Goal: Navigation & Orientation: Find specific page/section

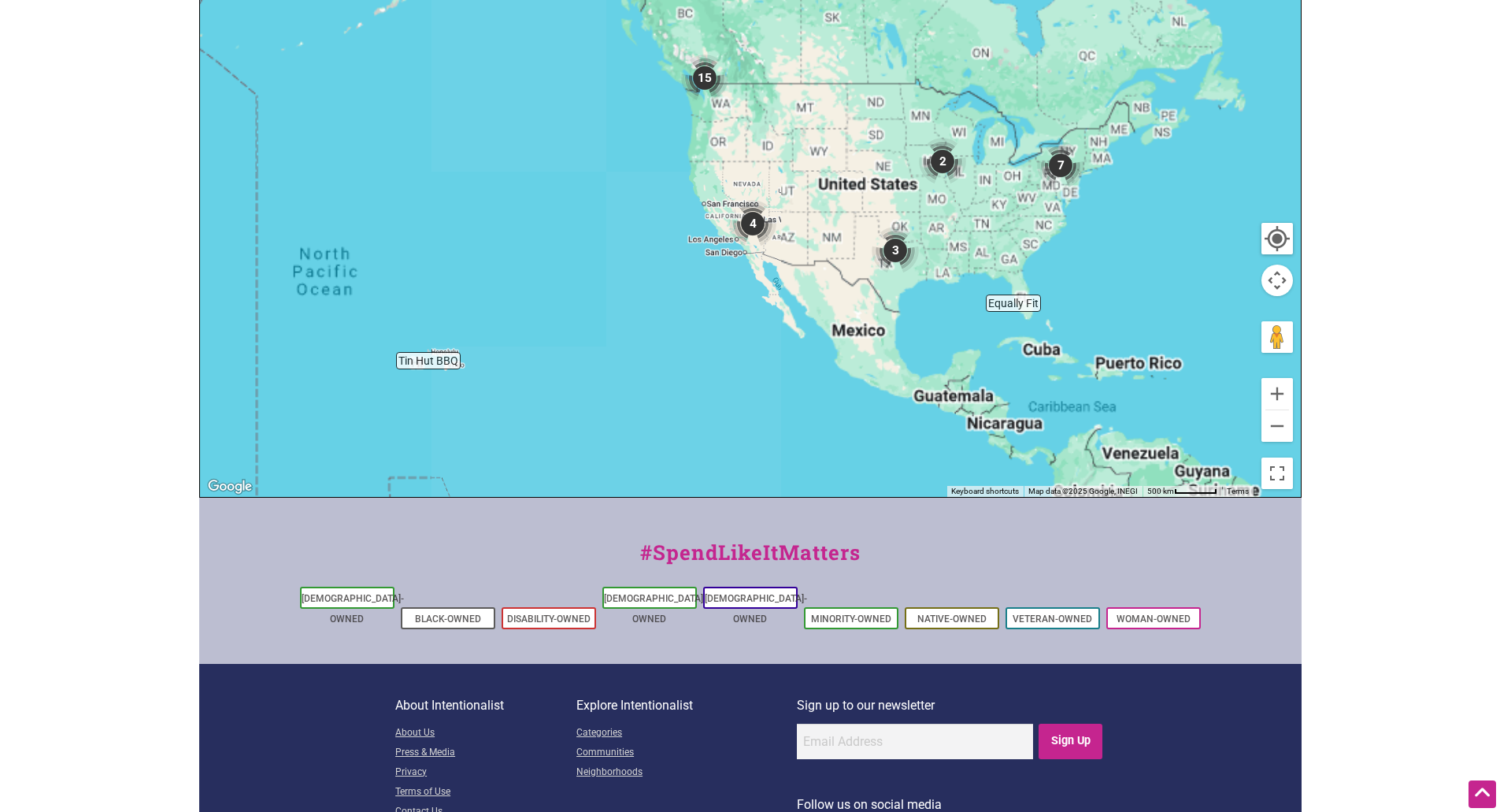
scroll to position [499, 0]
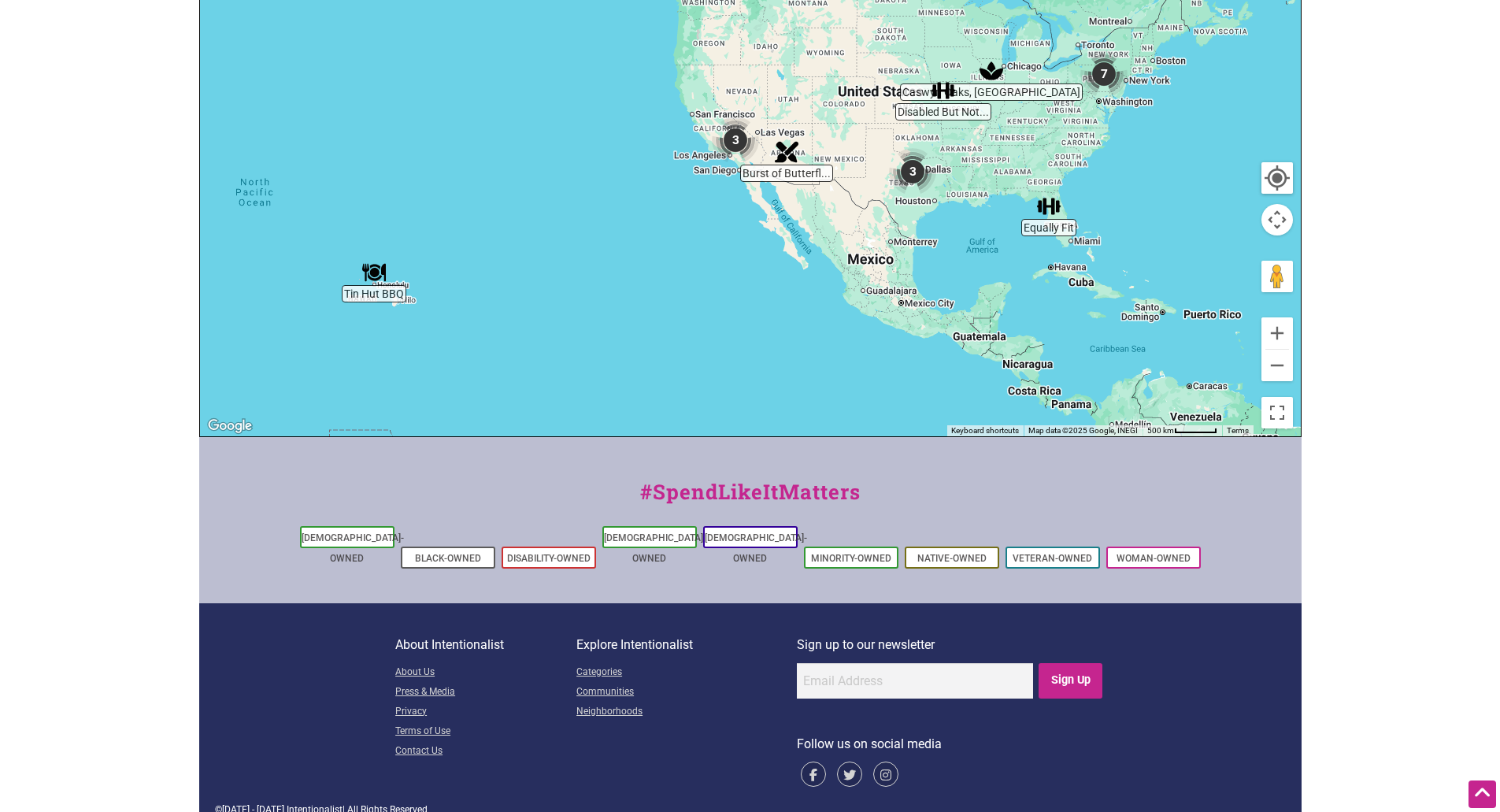
click at [740, 138] on img "3" at bounding box center [735, 140] width 48 height 48
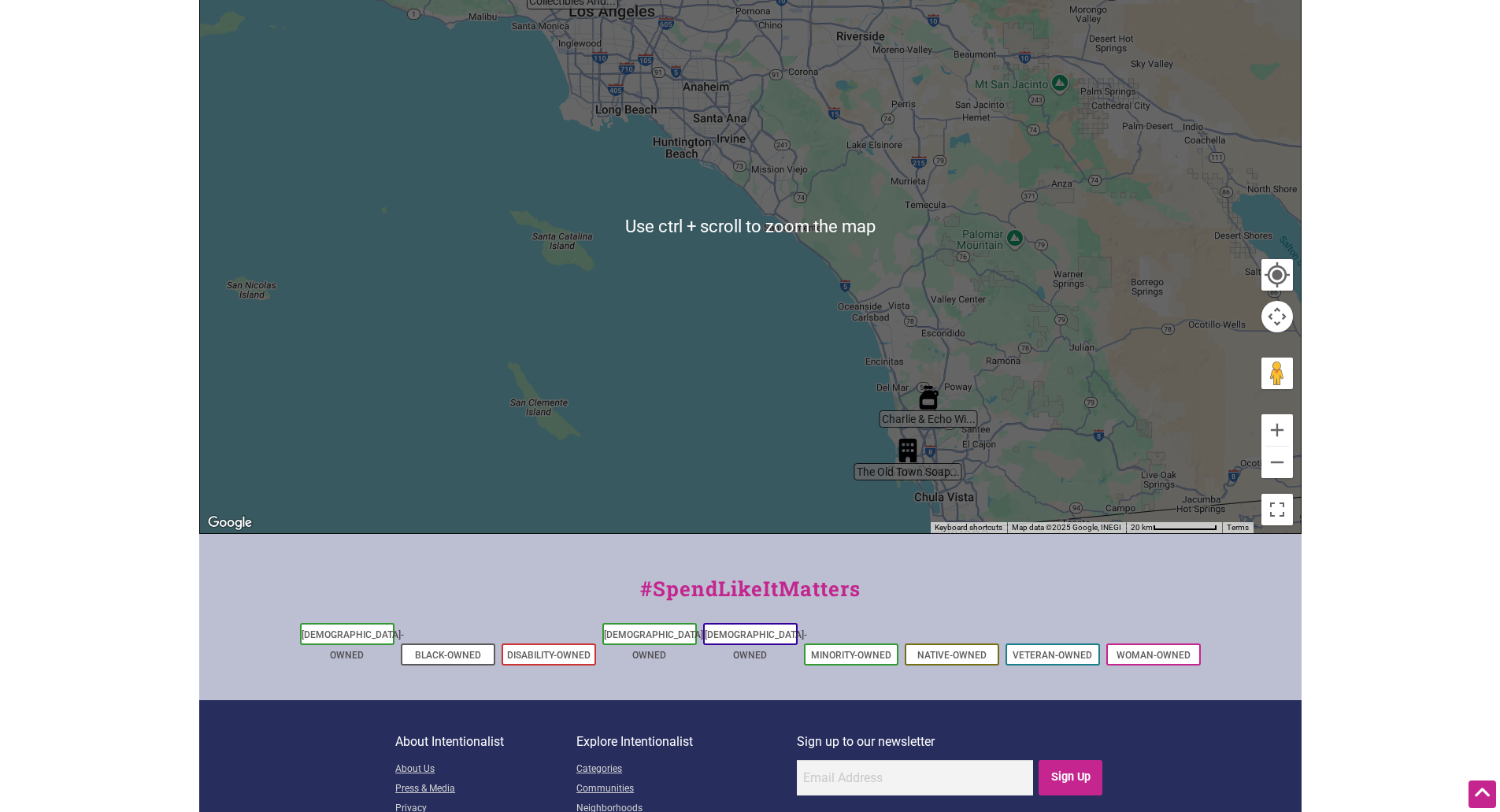
scroll to position [263, 0]
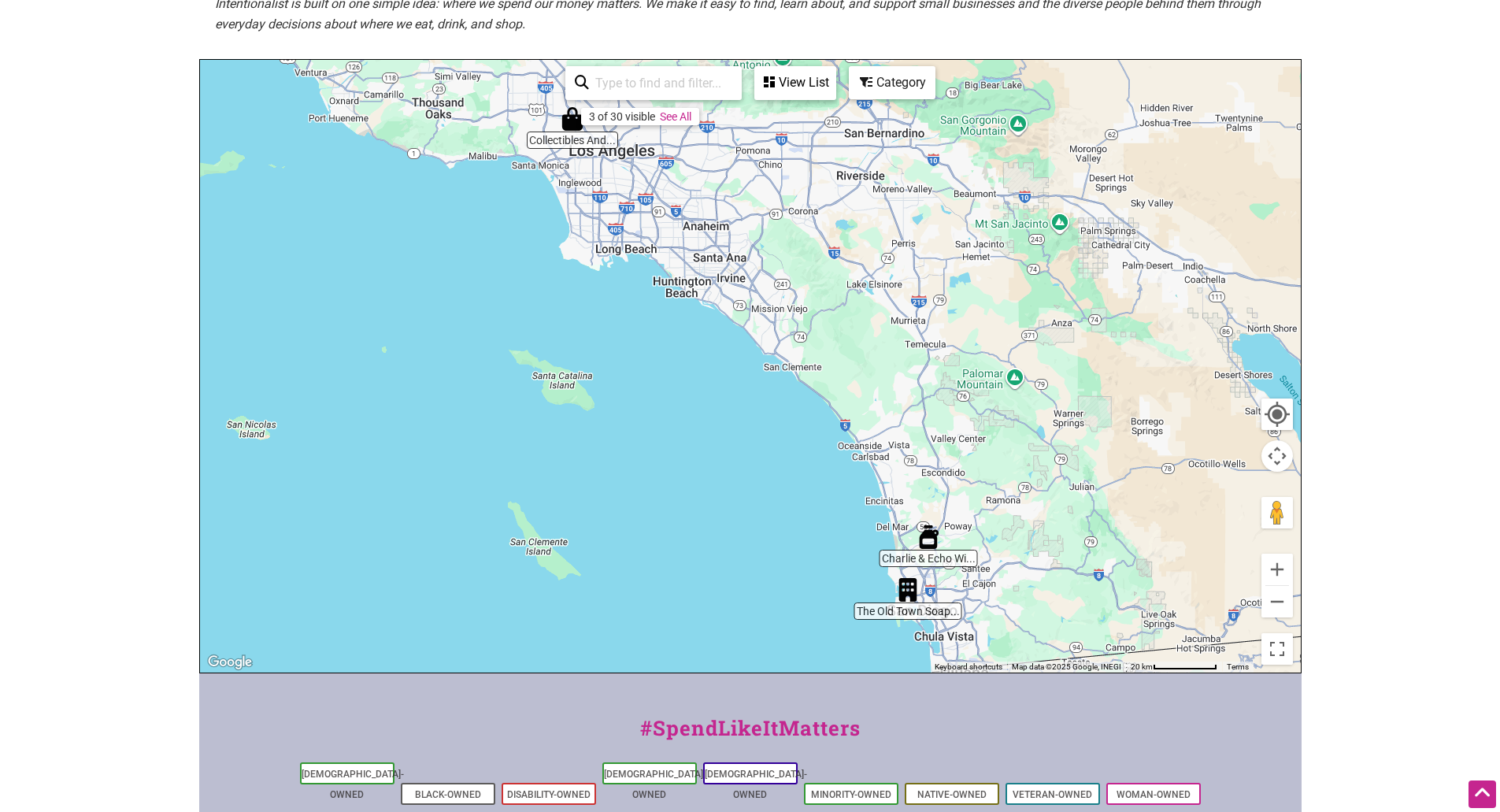
click at [1311, 422] on body "× Menu 0 Add a Business Map Blog Store Offers Intentionalist Cards Buy Black Ca…" at bounding box center [750, 143] width 1500 height 812
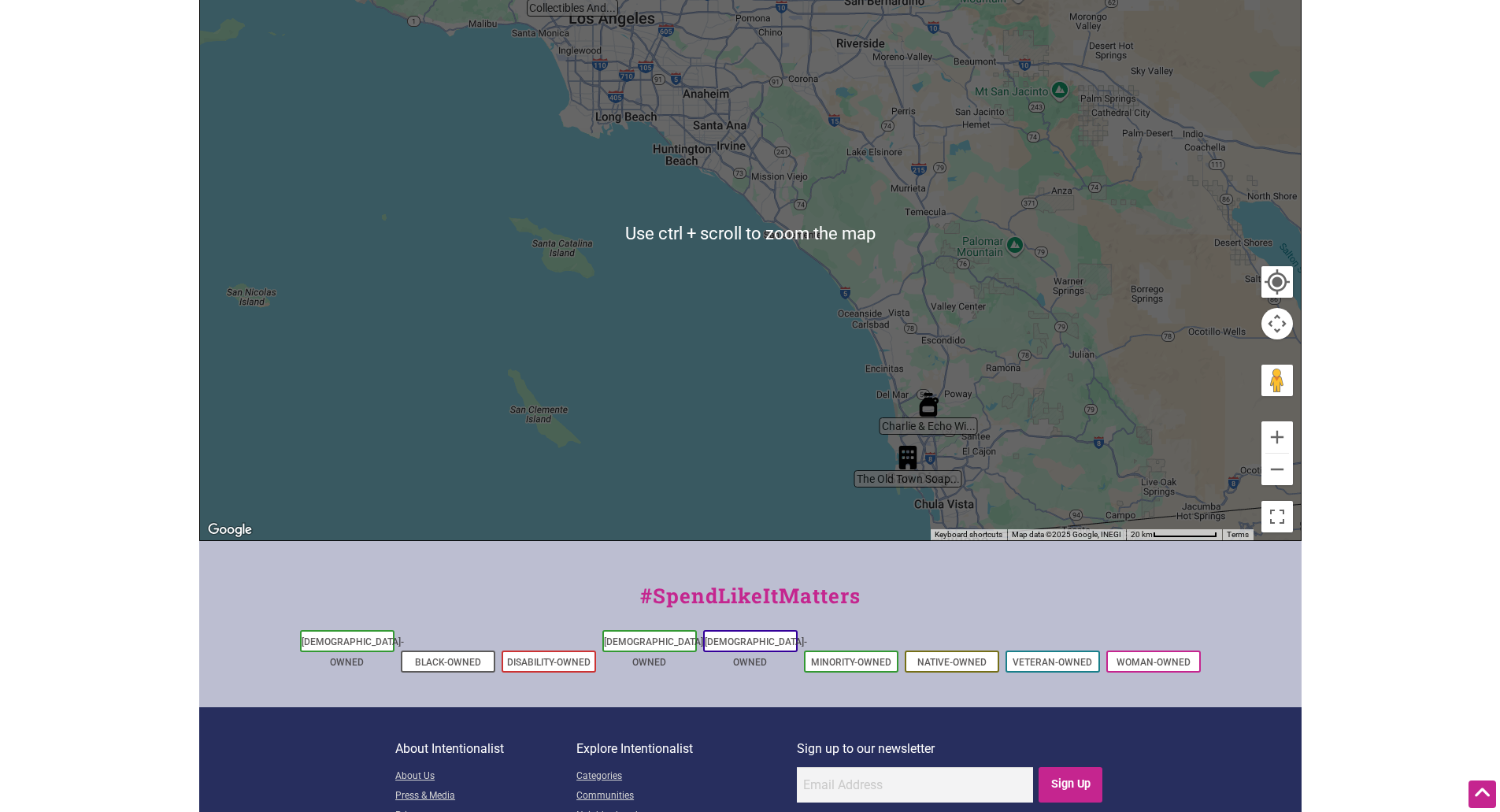
scroll to position [499, 0]
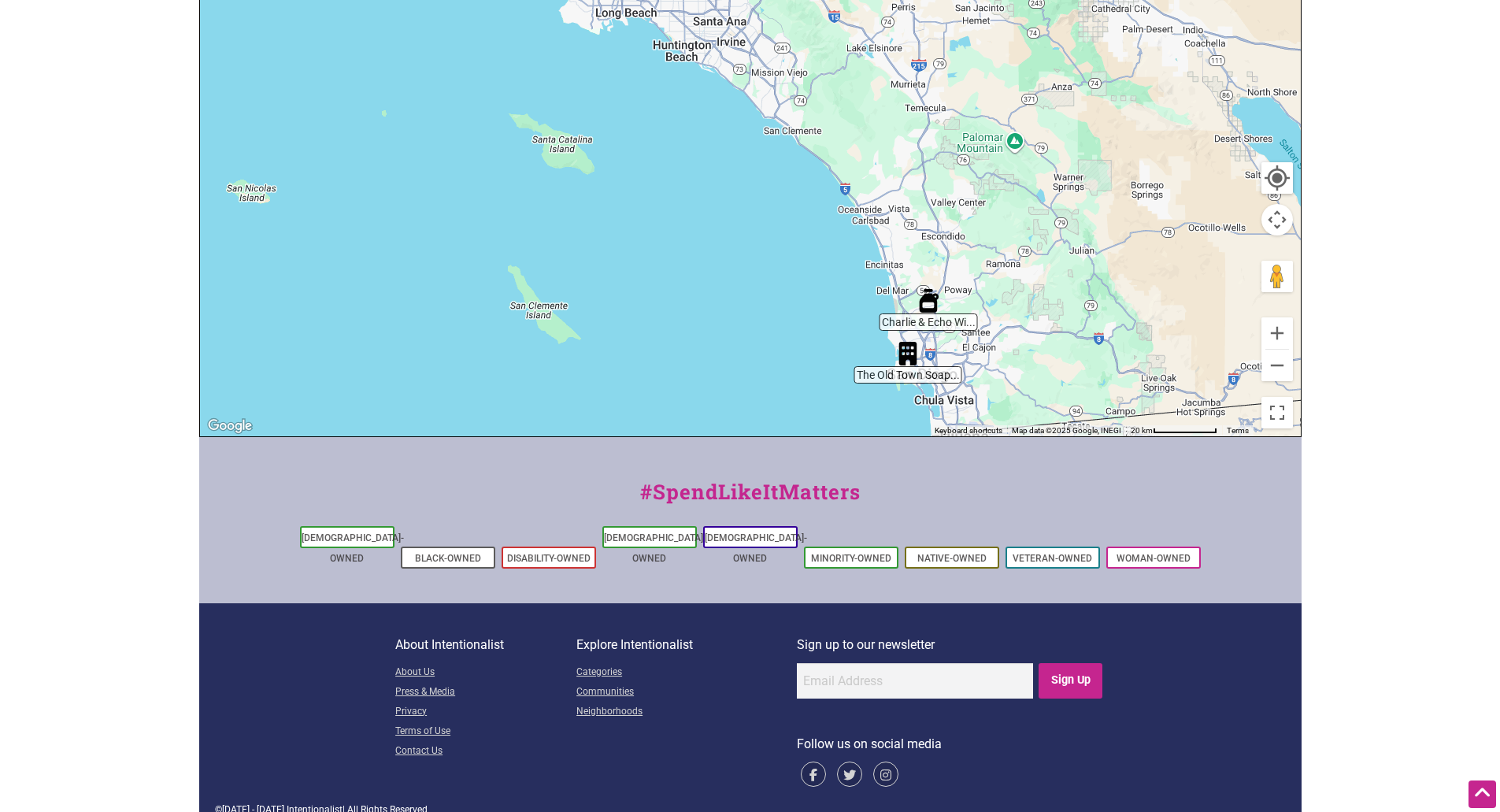
click at [899, 381] on div "To navigate, press the arrow keys." at bounding box center [750, 130] width 1101 height 613
click at [901, 379] on div "To navigate, press the arrow keys." at bounding box center [750, 130] width 1101 height 613
click at [914, 363] on img "The Old Town Soap Company" at bounding box center [908, 353] width 23 height 23
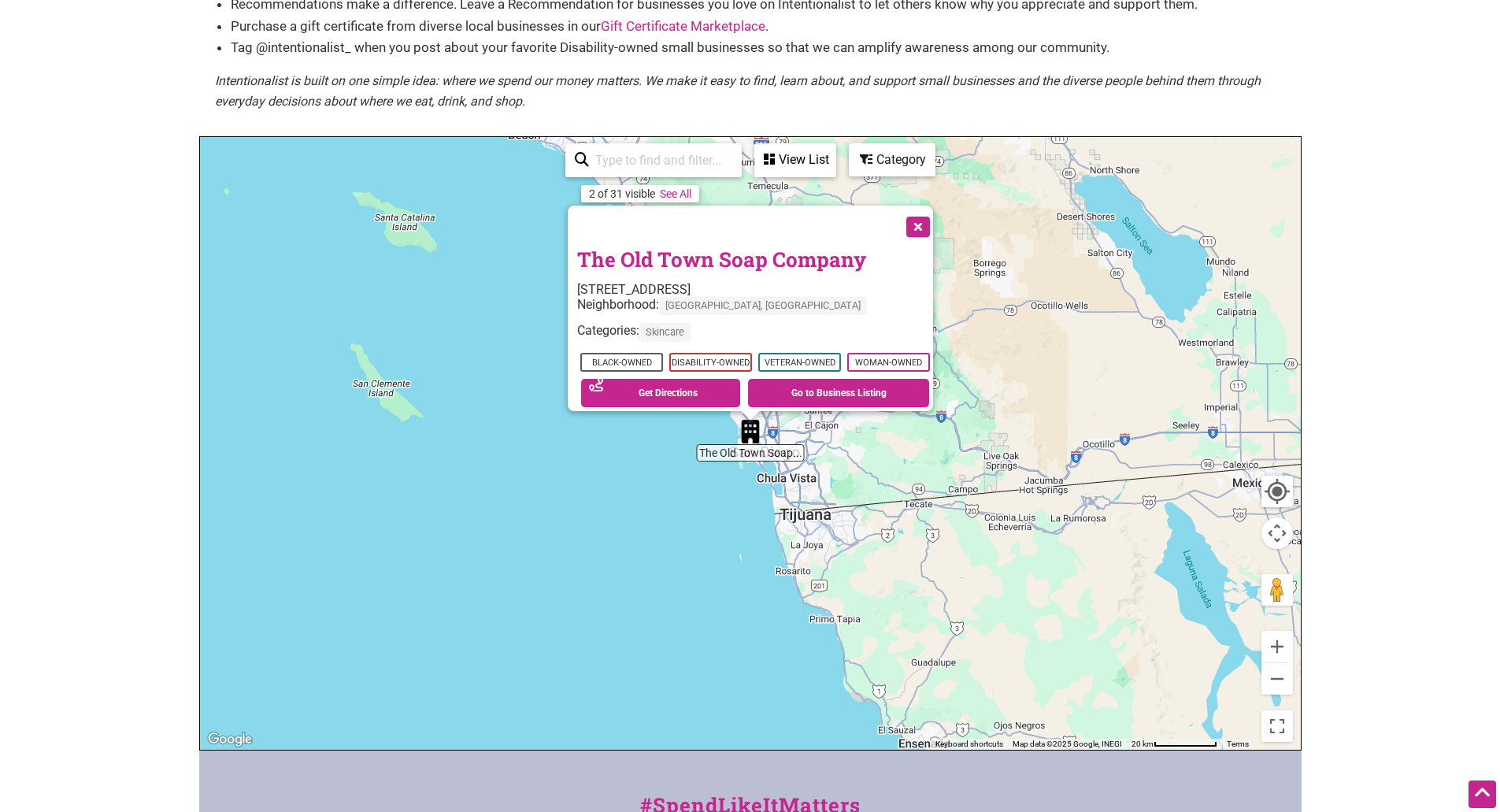
scroll to position [184, 0]
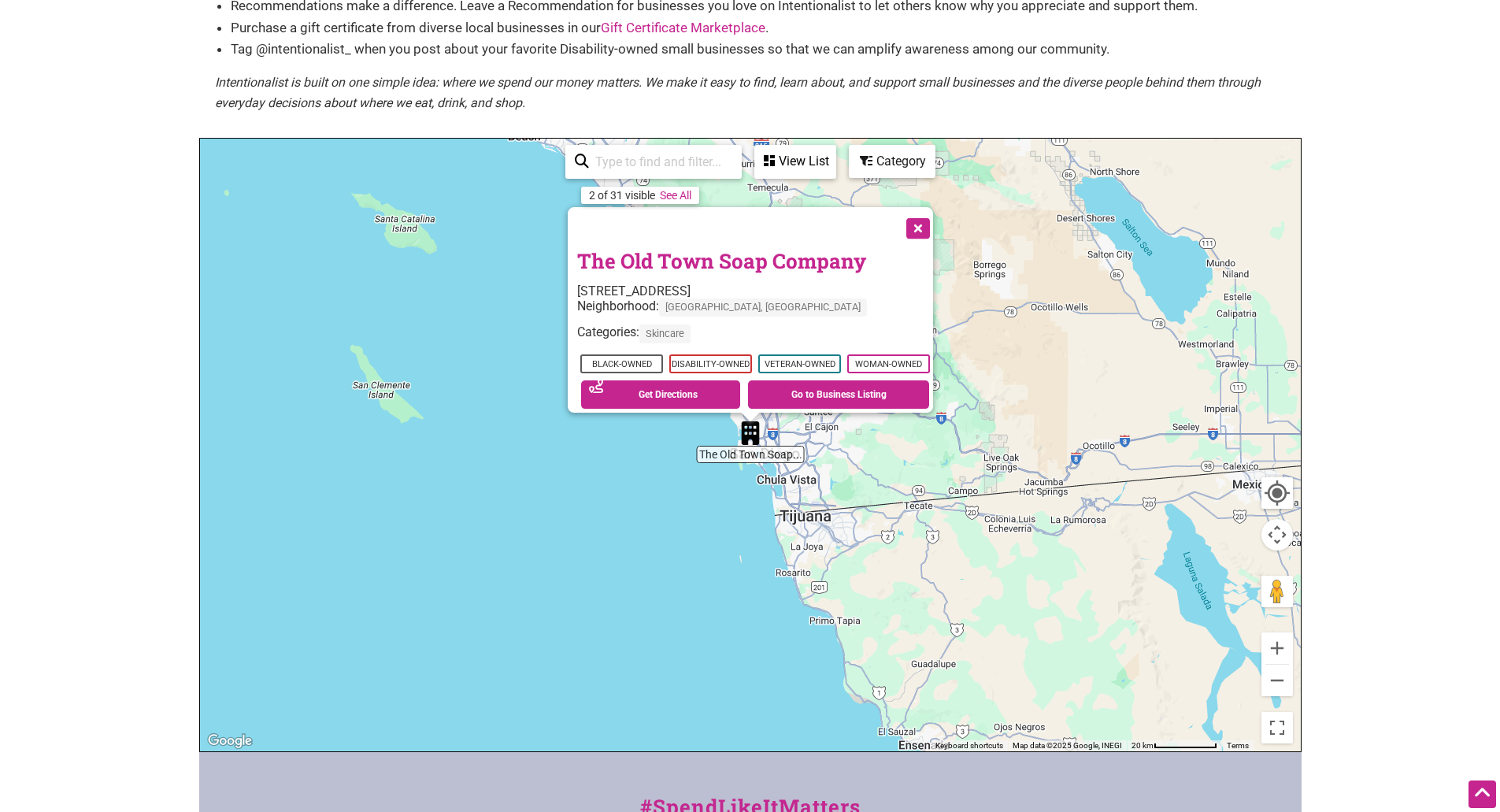
click at [571, 278] on div "The Old Town Soap Company [STREET_ADDRESS] Neighborhood: [GEOGRAPHIC_DATA], [GE…" at bounding box center [750, 309] width 366 height 206
click at [577, 249] on link "The Old Town Soap Company" at bounding box center [722, 260] width 289 height 27
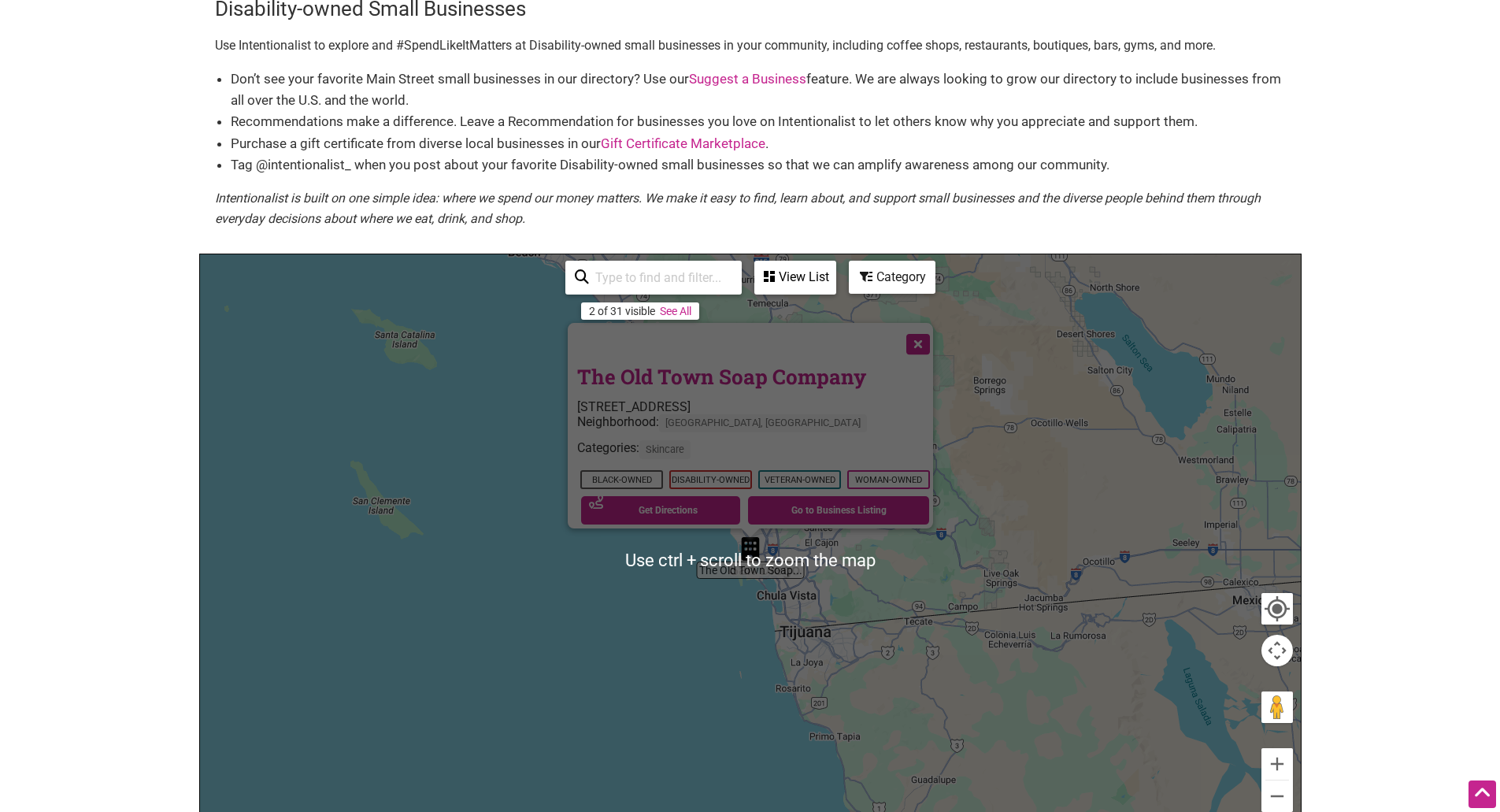
scroll to position [0, 0]
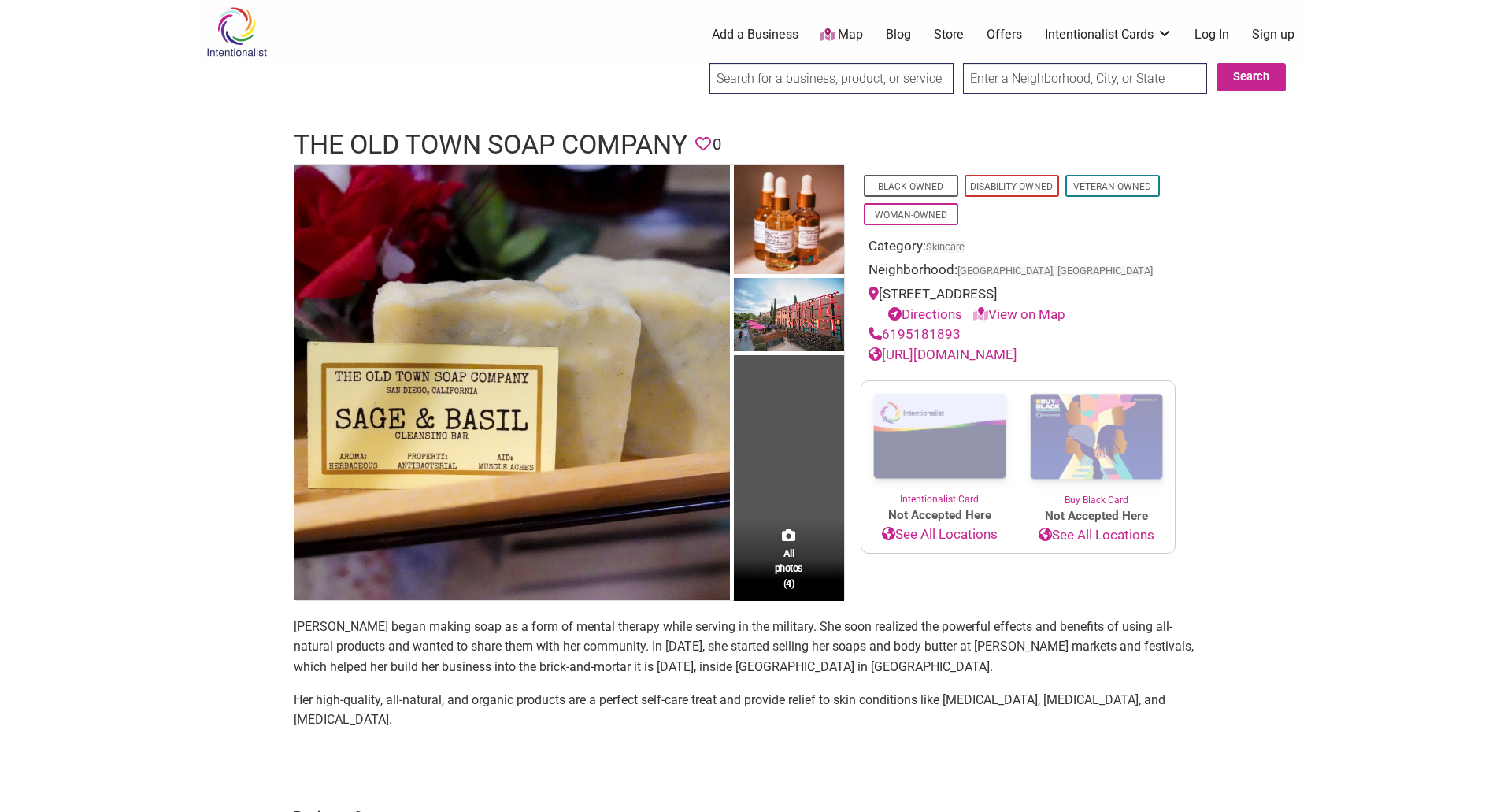
click at [997, 349] on link "https://www.theoldtownsoapcompany.com" at bounding box center [944, 355] width 149 height 16
